Goal: Task Accomplishment & Management: Manage account settings

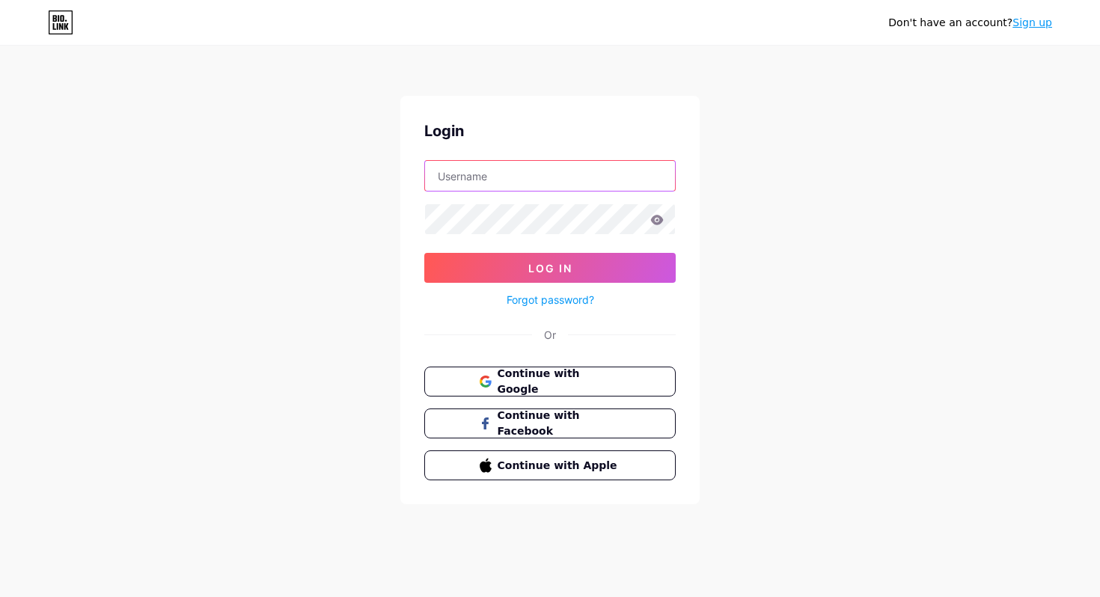
click at [515, 177] on input "text" at bounding box center [550, 176] width 250 height 30
click at [512, 180] on input "text" at bounding box center [550, 176] width 250 height 30
click at [482, 388] on span at bounding box center [484, 382] width 12 height 32
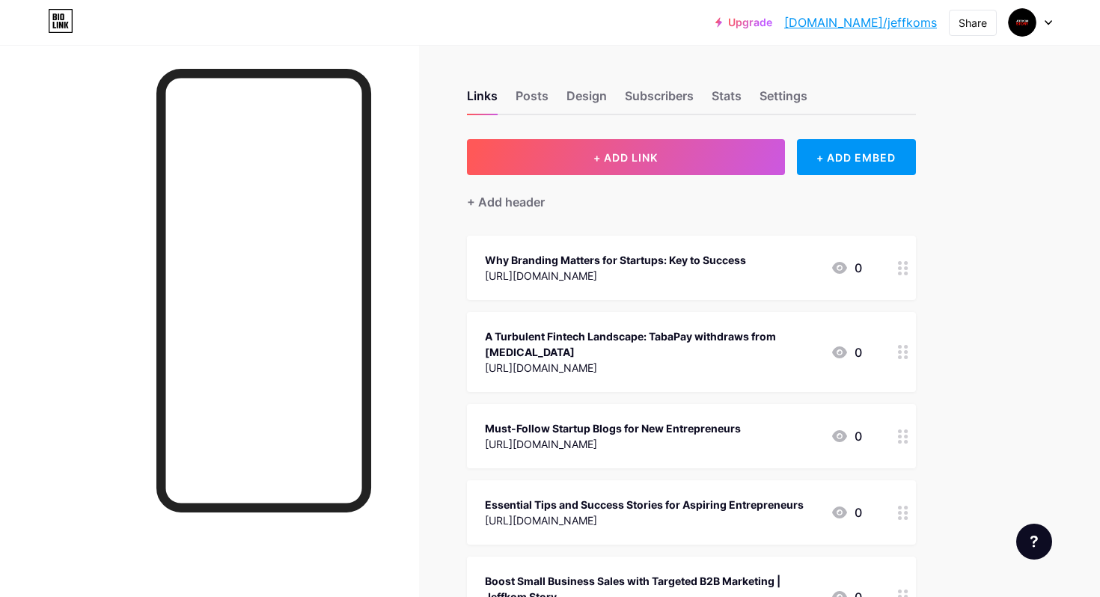
click at [410, 165] on div at bounding box center [209, 343] width 419 height 597
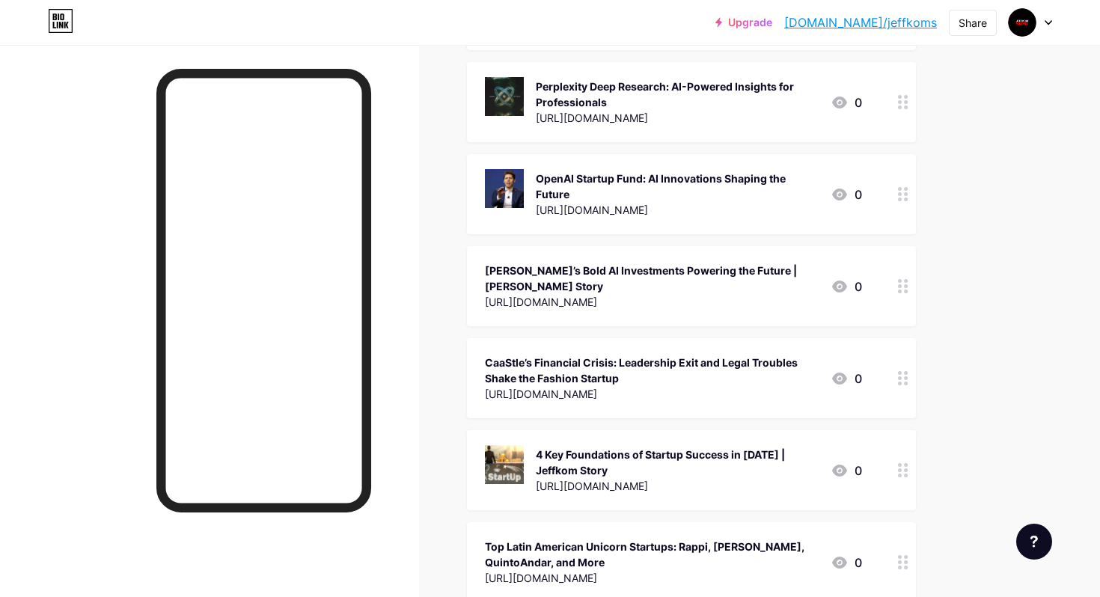
scroll to position [1654, 0]
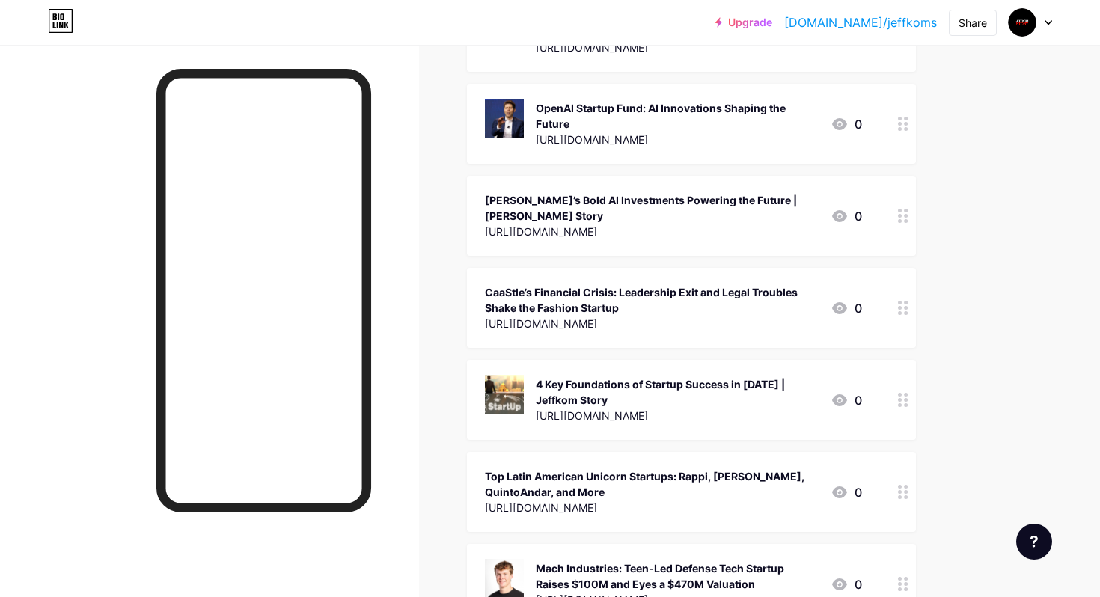
click at [436, 353] on div "Links Posts Design Subscribers Stats Settings + ADD LINK + ADD EMBED + Add head…" at bounding box center [489, 228] width 979 height 3677
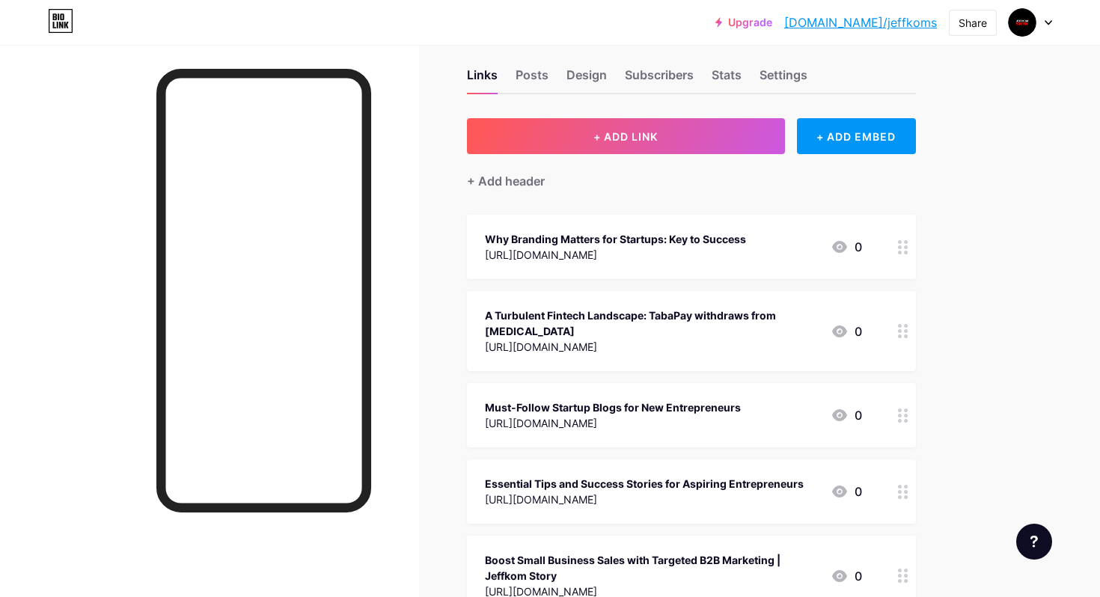
scroll to position [0, 0]
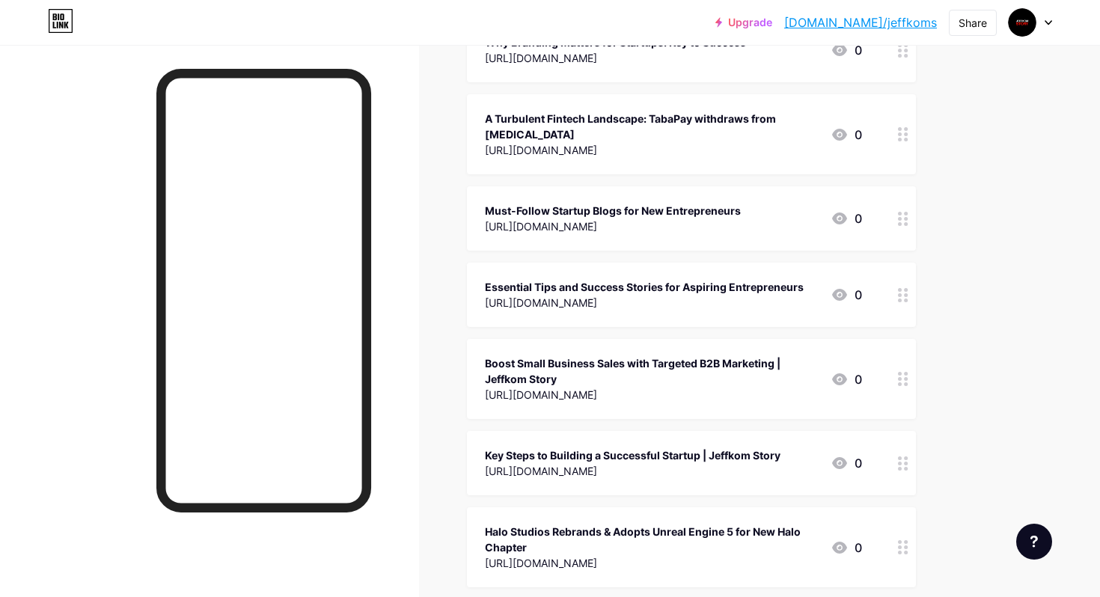
scroll to position [235, 0]
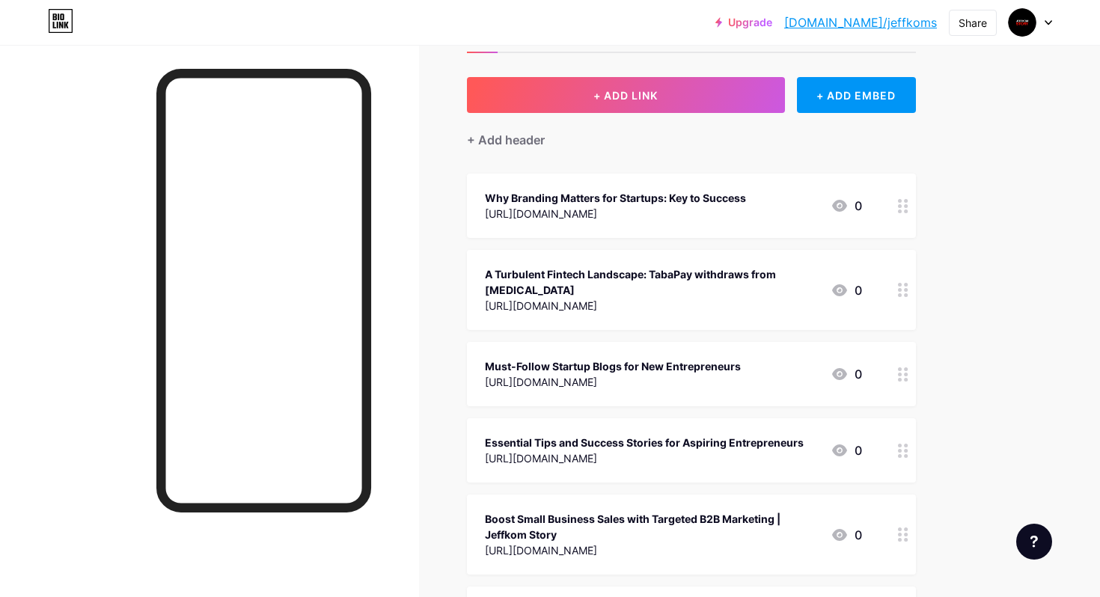
scroll to position [0, 0]
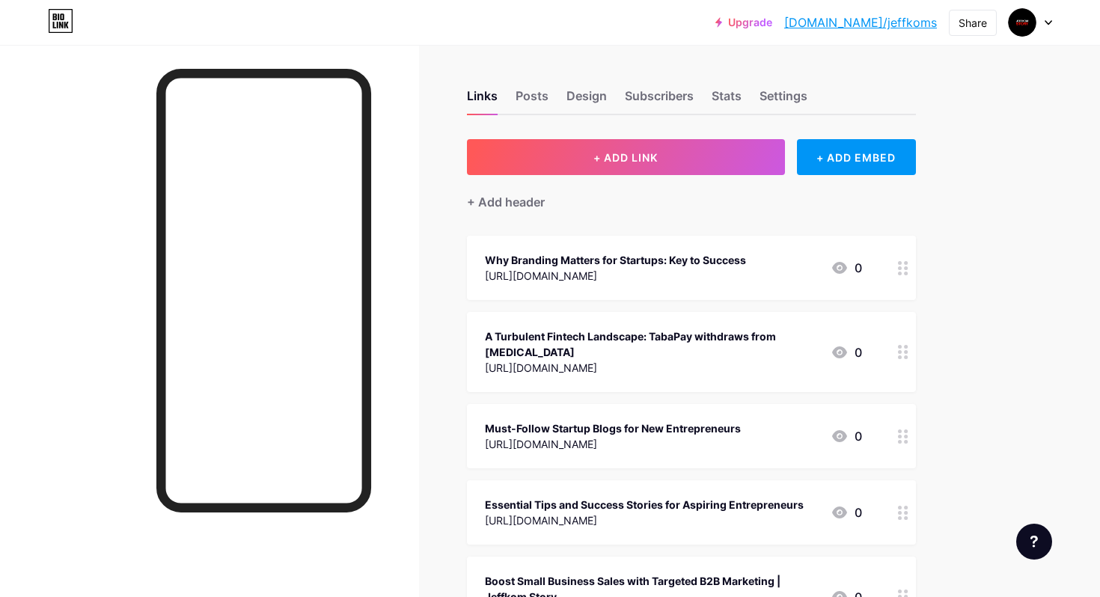
click at [477, 63] on div "Links Posts Design Subscribers Stats Settings" at bounding box center [691, 89] width 449 height 52
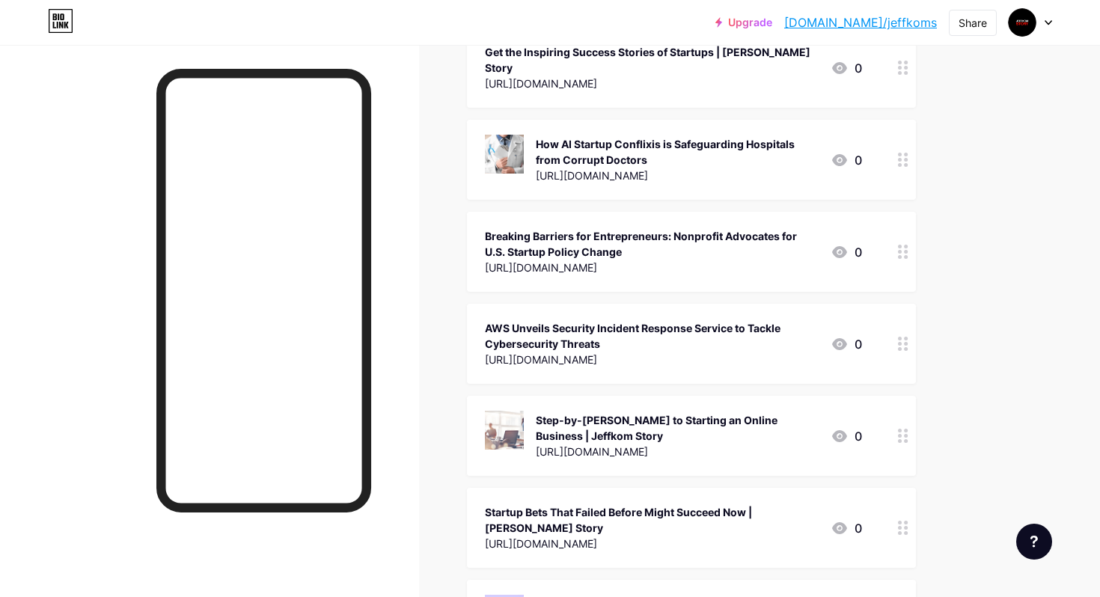
scroll to position [791, 0]
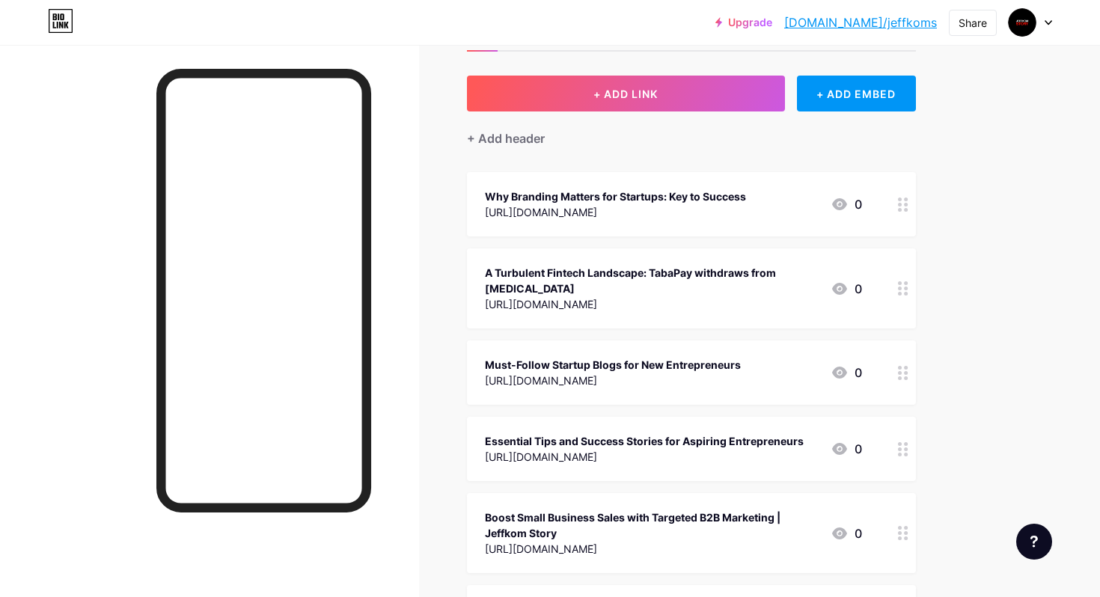
scroll to position [0, 0]
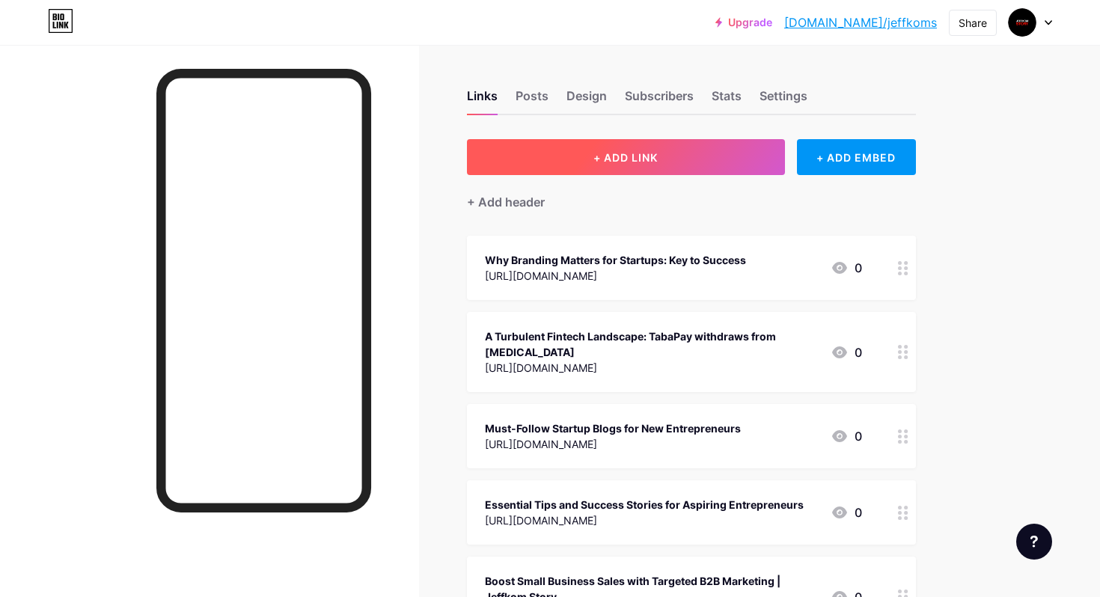
click at [752, 156] on button "+ ADD LINK" at bounding box center [626, 157] width 318 height 36
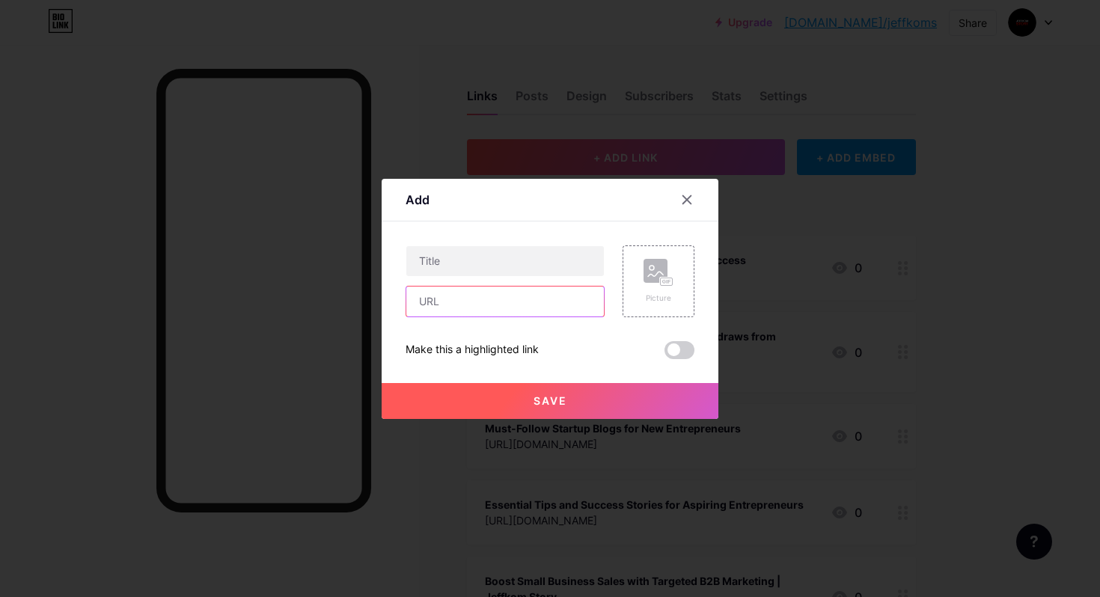
click at [453, 305] on input "text" at bounding box center [505, 302] width 198 height 30
paste input "[URL][DOMAIN_NAME]"
type input "[URL][DOMAIN_NAME]"
click at [469, 264] on input "text" at bounding box center [505, 261] width 198 height 30
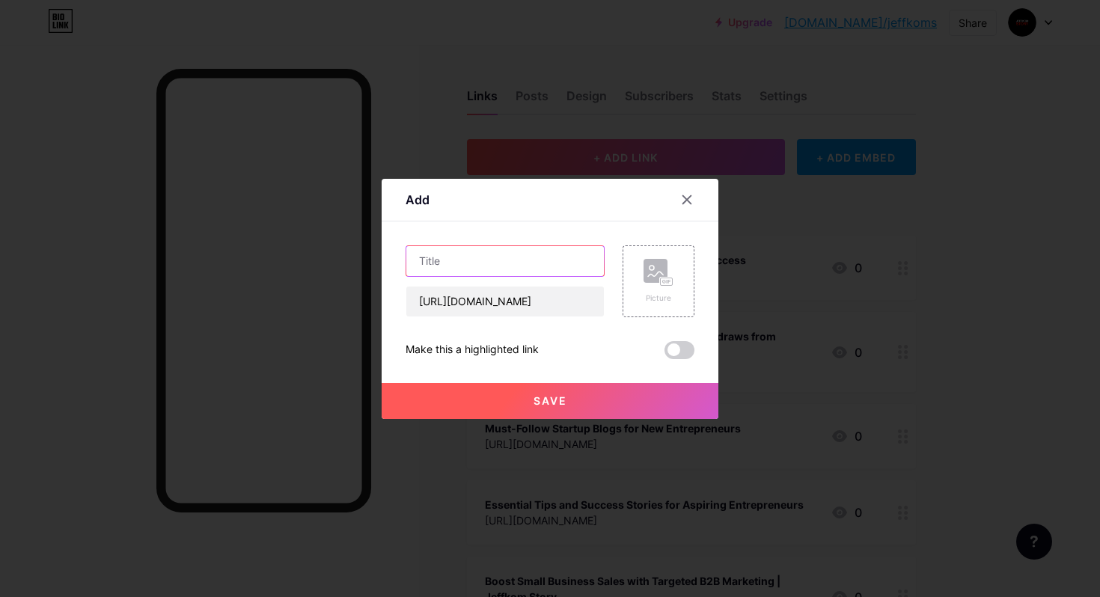
scroll to position [0, 0]
paste input "FAA Faces Debate Over Rainmaker’s Drone Cloud-Seeding Plan"
type input "FAA Faces Debate Over Rainmaker’s Drone Cloud-Seeding Plan"
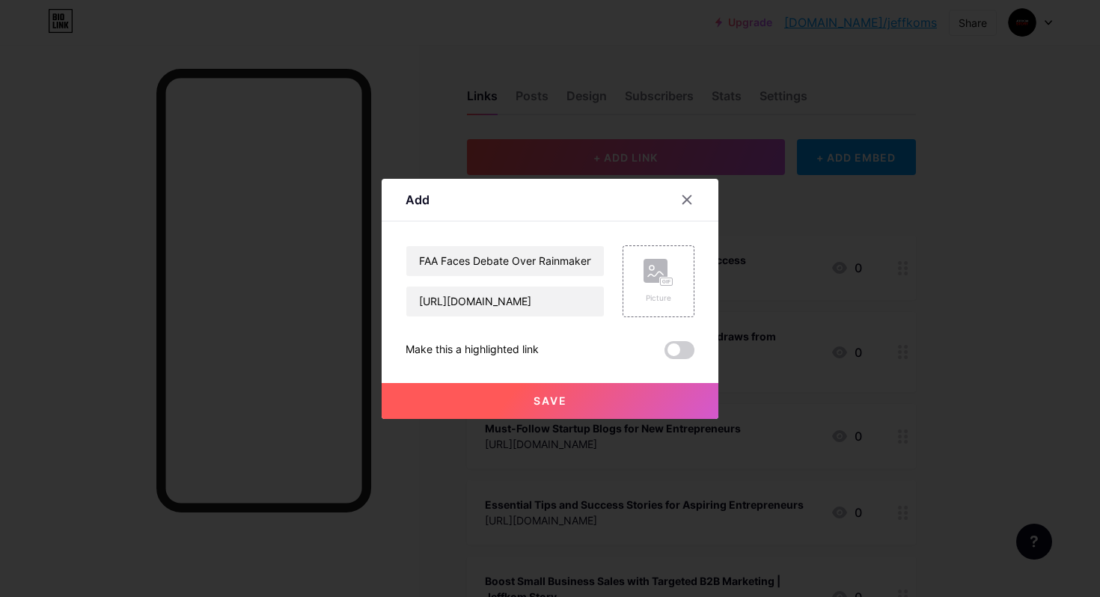
click at [487, 395] on button "Save" at bounding box center [550, 401] width 337 height 36
